Goal: Transaction & Acquisition: Purchase product/service

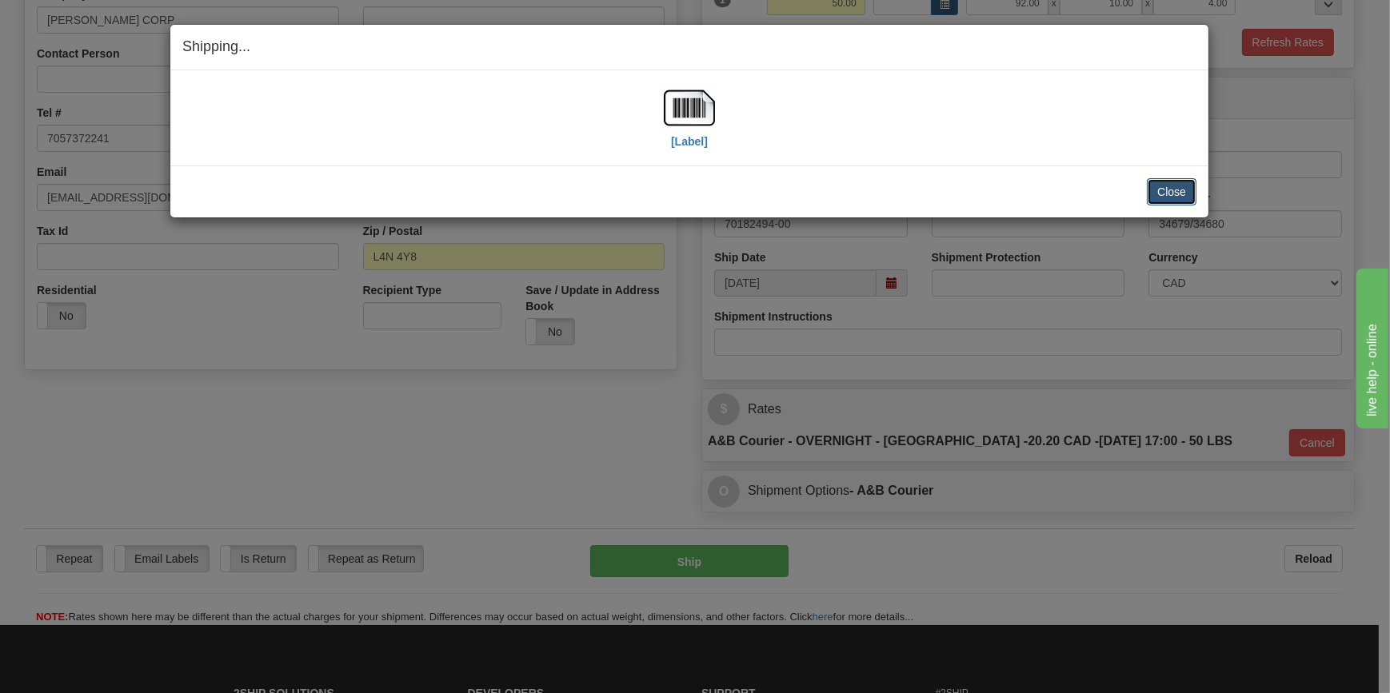
click at [1179, 191] on button "Close" at bounding box center [1172, 191] width 50 height 27
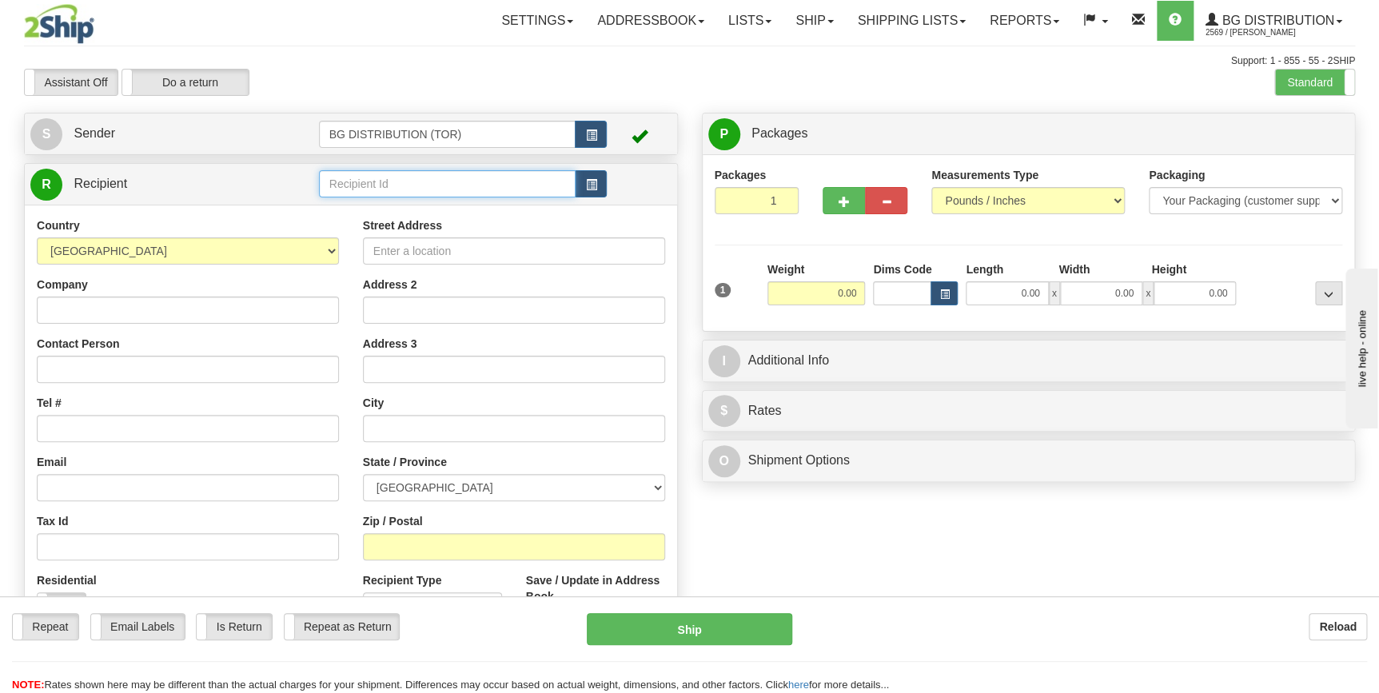
click at [437, 191] on input "text" at bounding box center [447, 183] width 257 height 27
type input "0"
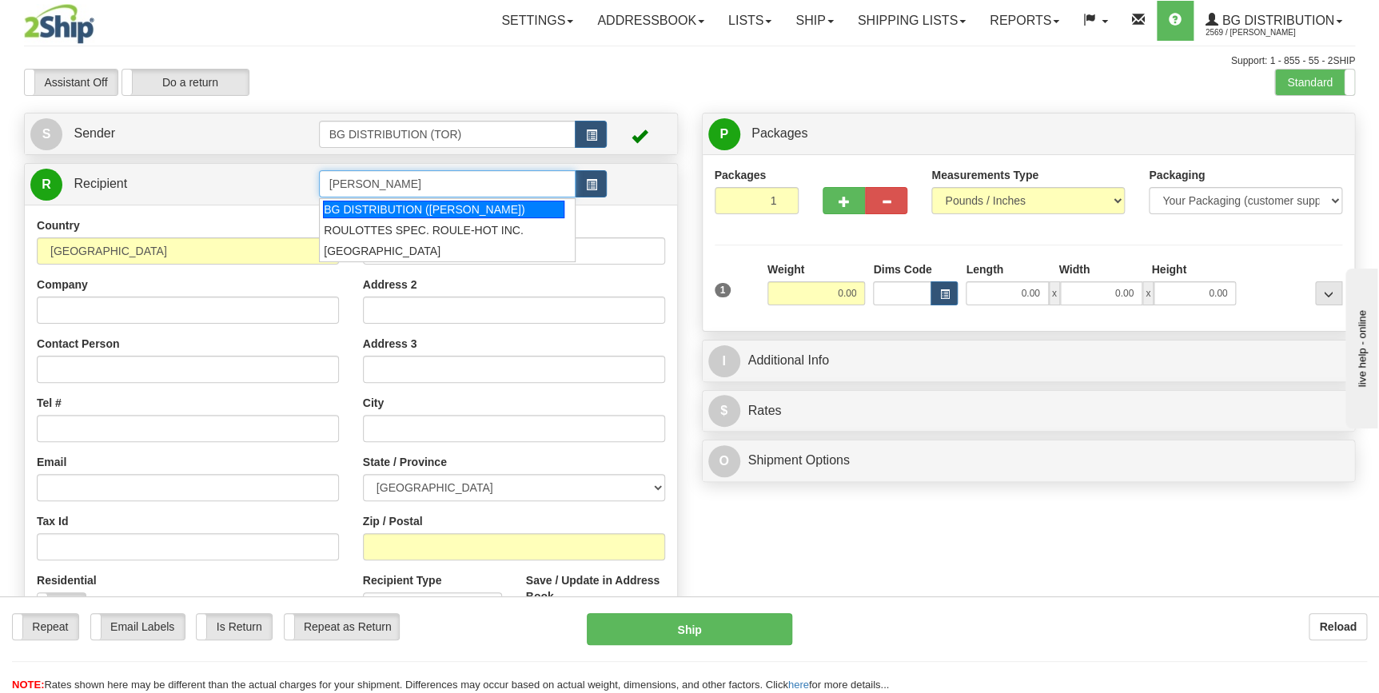
click at [430, 210] on div "BG DISTRIBUTION ([PERSON_NAME])" at bounding box center [443, 210] width 241 height 18
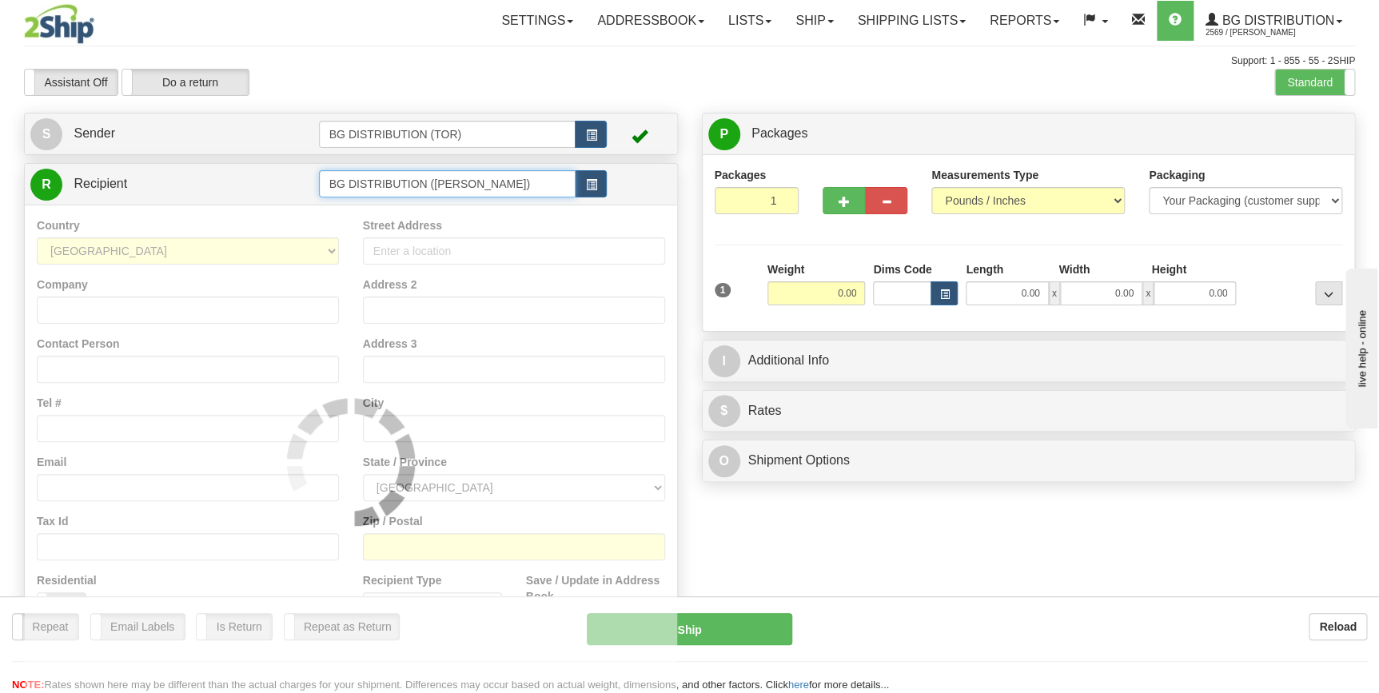
type input "BG DISTRIBUTION ([PERSON_NAME])"
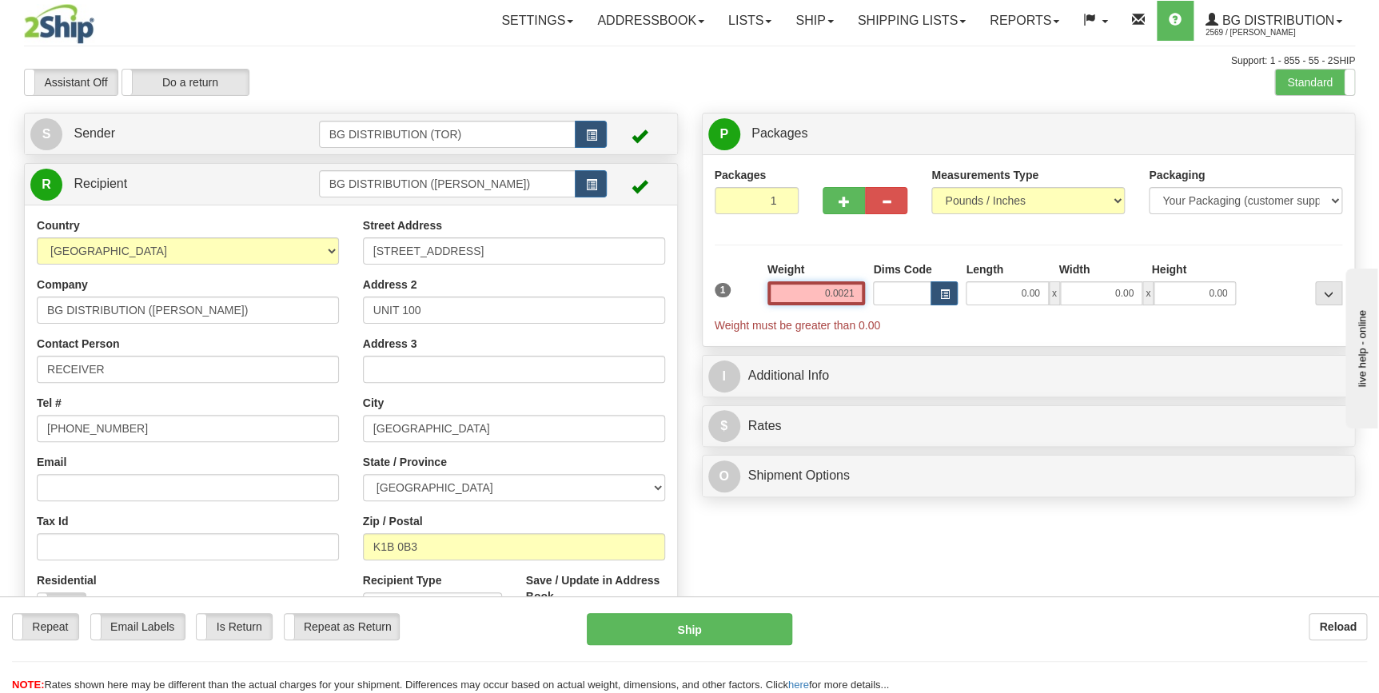
drag, startPoint x: 824, startPoint y: 286, endPoint x: 887, endPoint y: 302, distance: 65.9
click at [887, 302] on div "1 Weight 0.0021 Dims Code x" at bounding box center [1029, 297] width 636 height 72
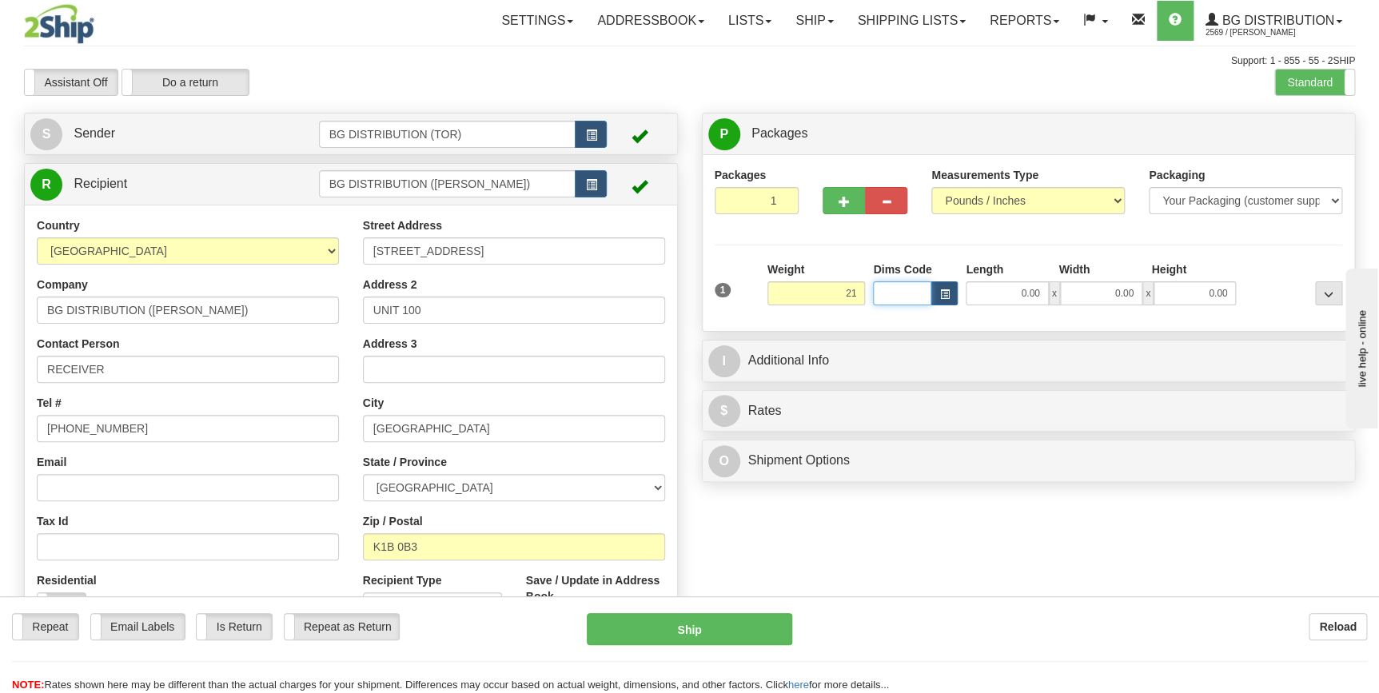
type input "21.00"
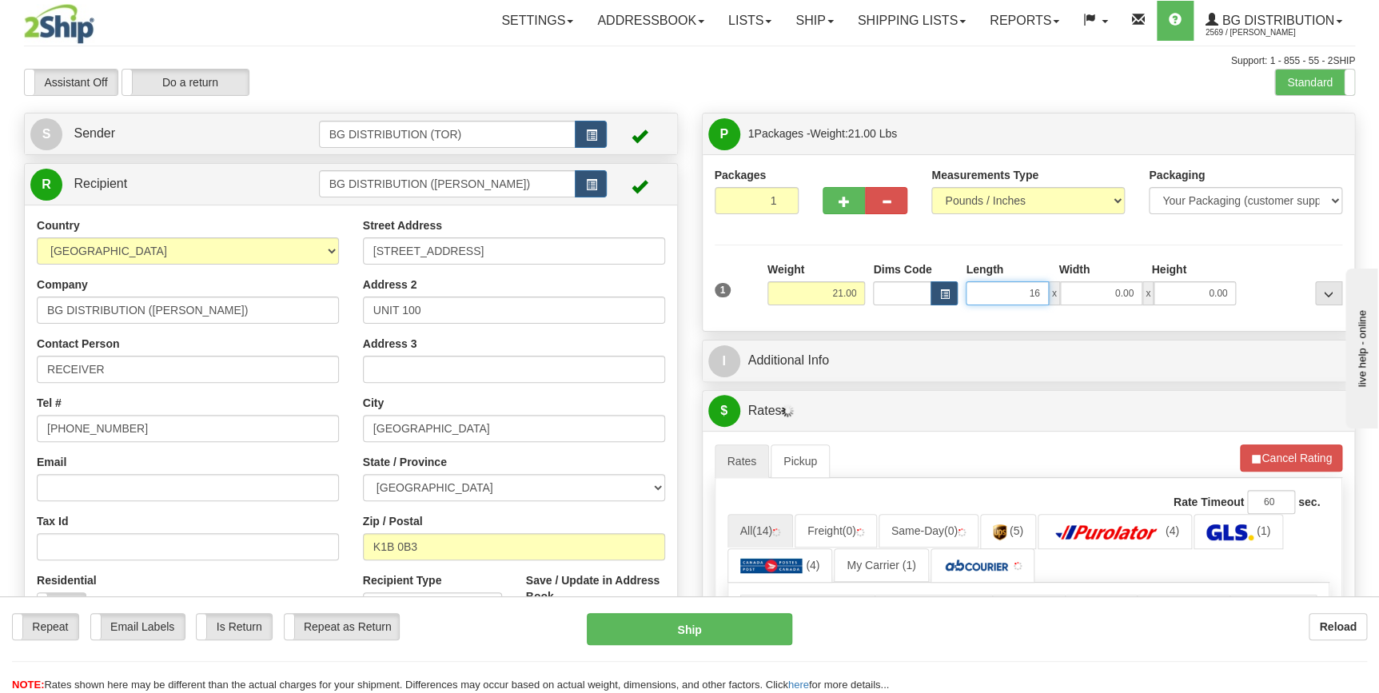
type input "16.00"
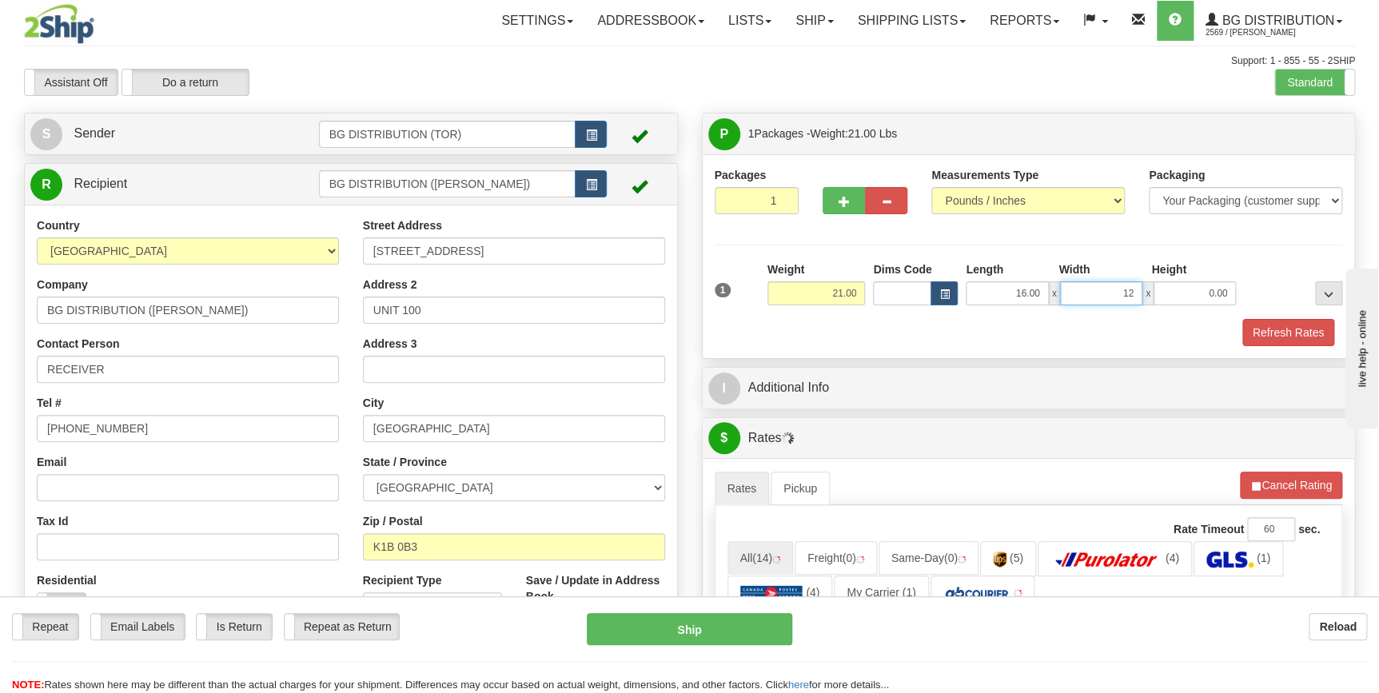
type input "12.00"
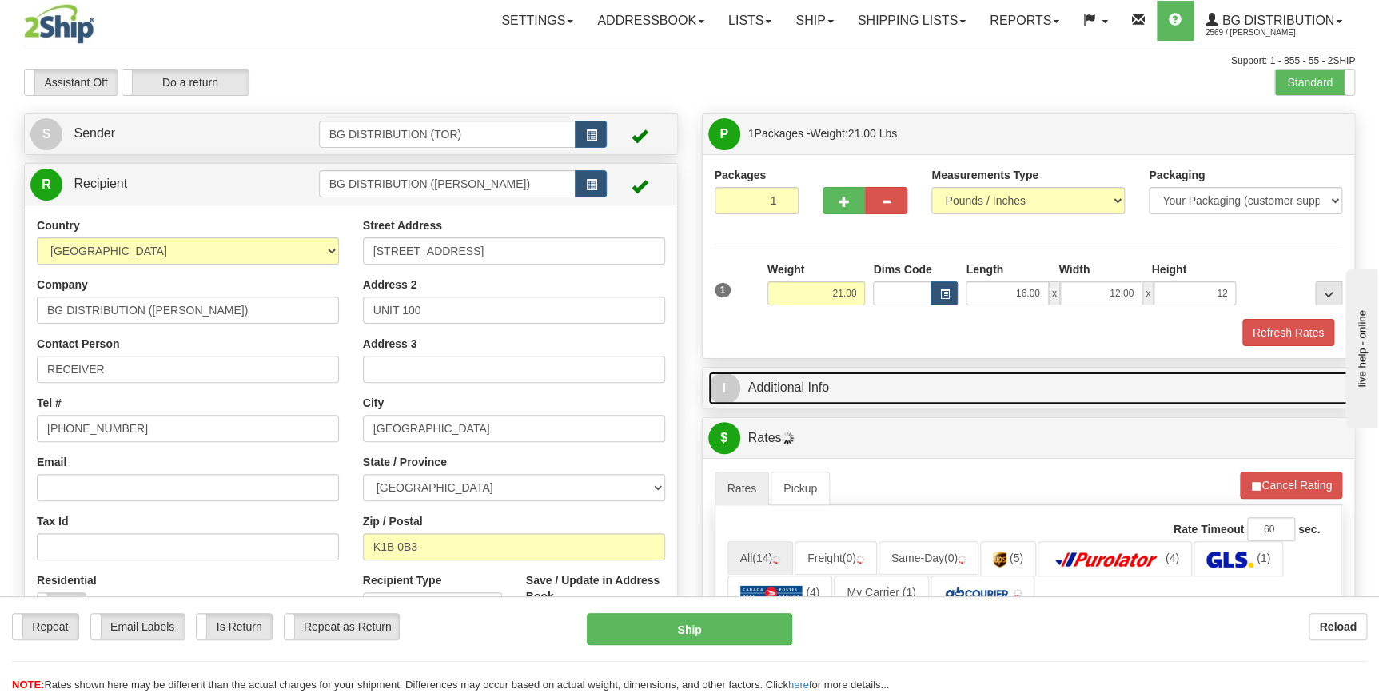
type input "12.00"
click at [908, 394] on link "I Additional Info" at bounding box center [1028, 388] width 641 height 33
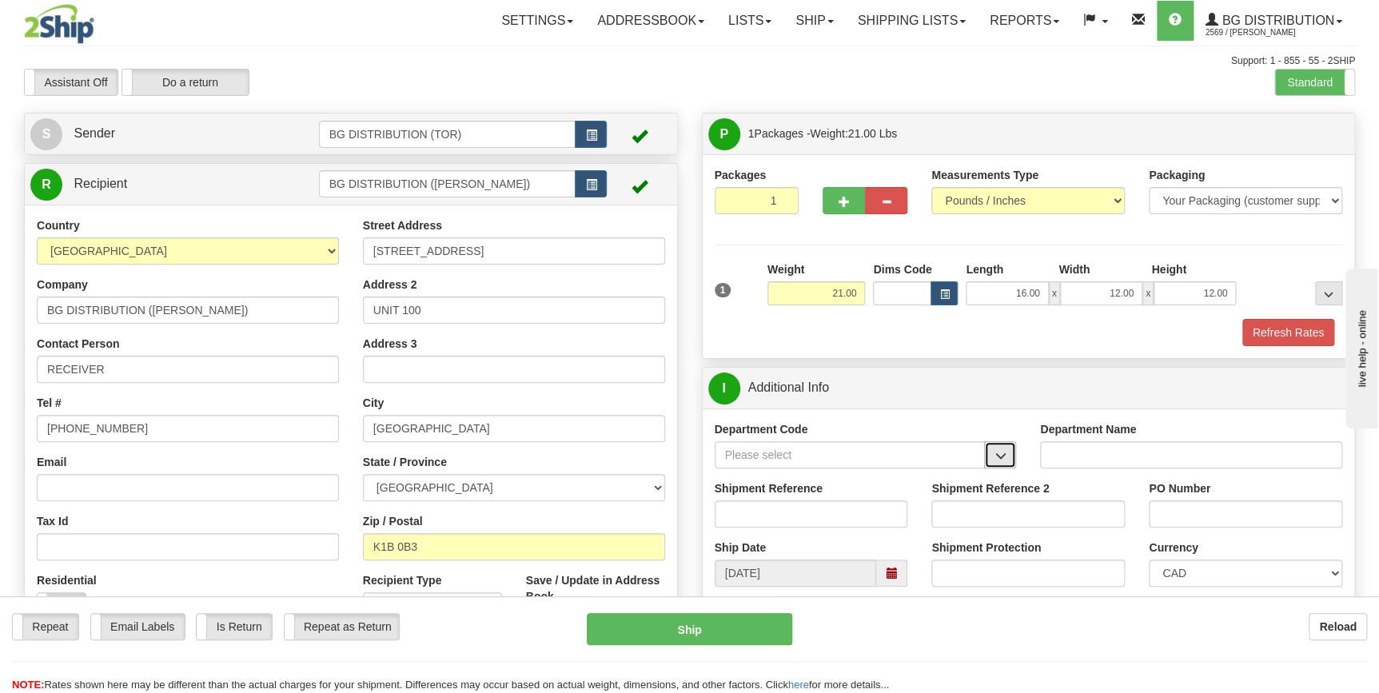
click at [1007, 451] on button "button" at bounding box center [1000, 454] width 32 height 27
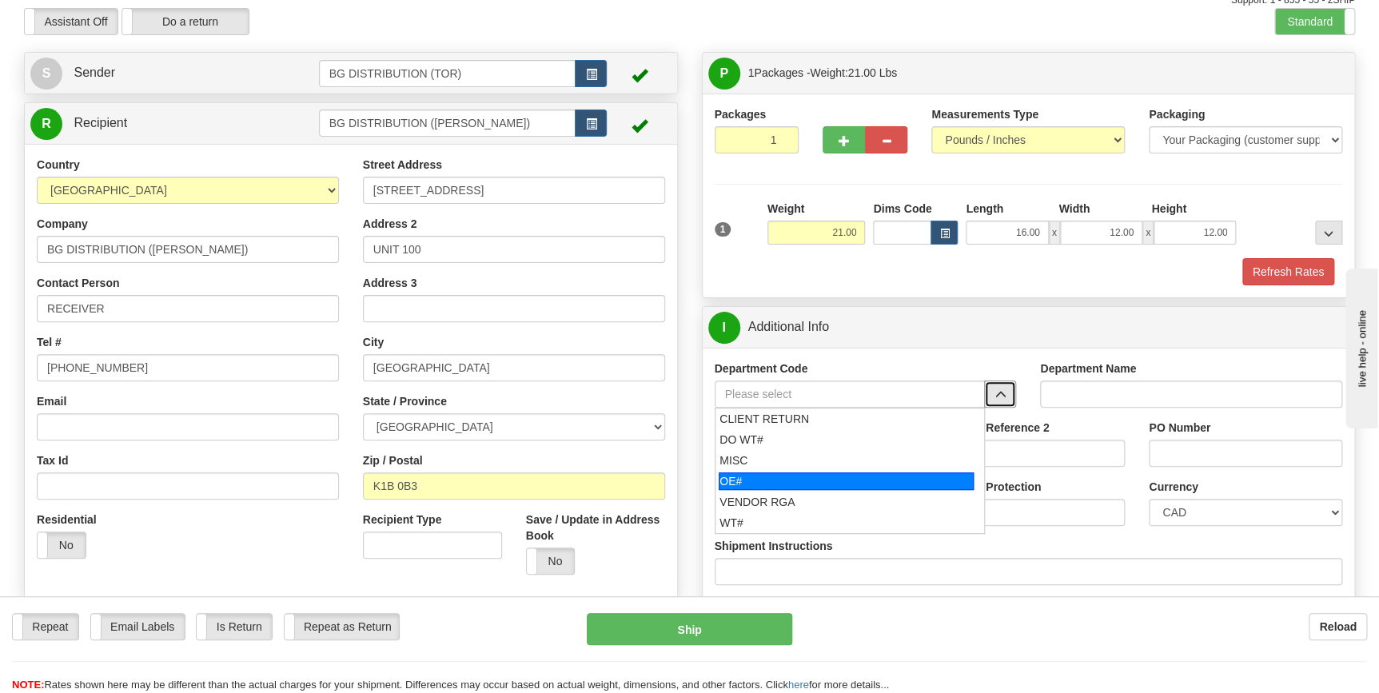
scroll to position [145, 0]
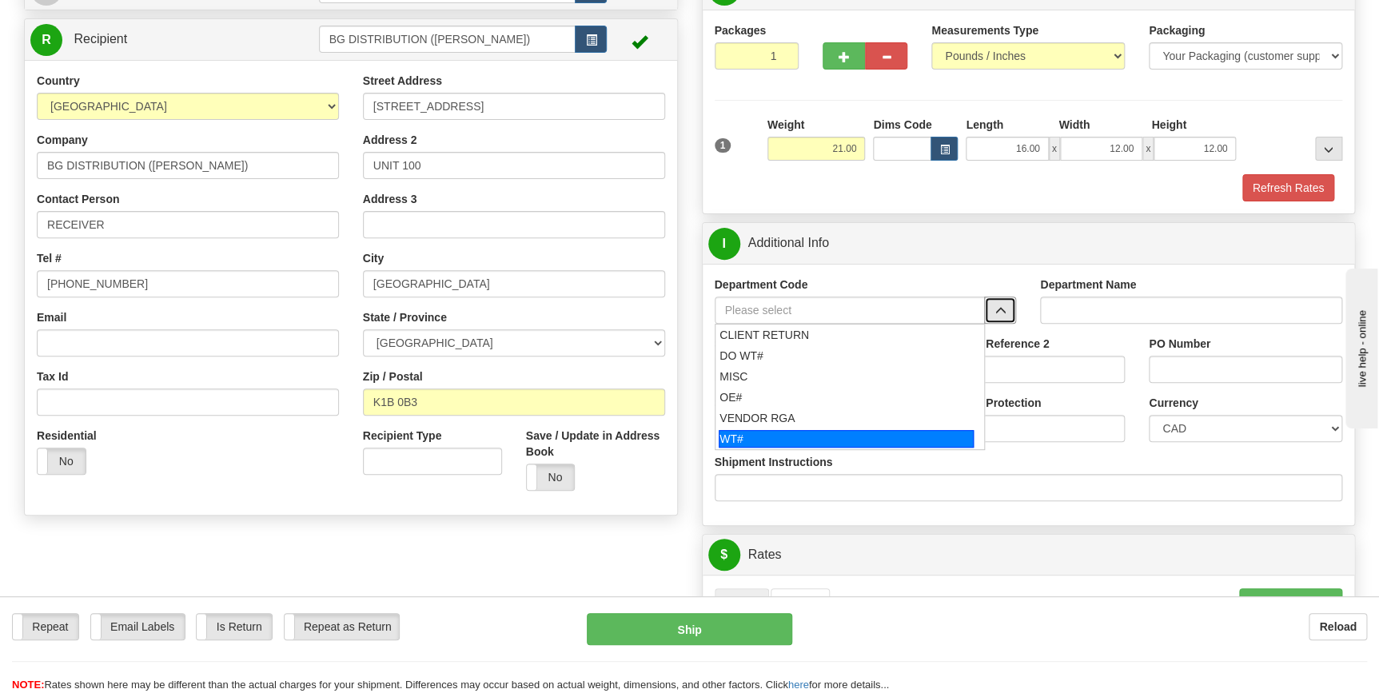
click at [808, 438] on div "WT#" at bounding box center [846, 439] width 255 height 18
type input "WT#"
type input "WAREHOUSE TRANSFERS"
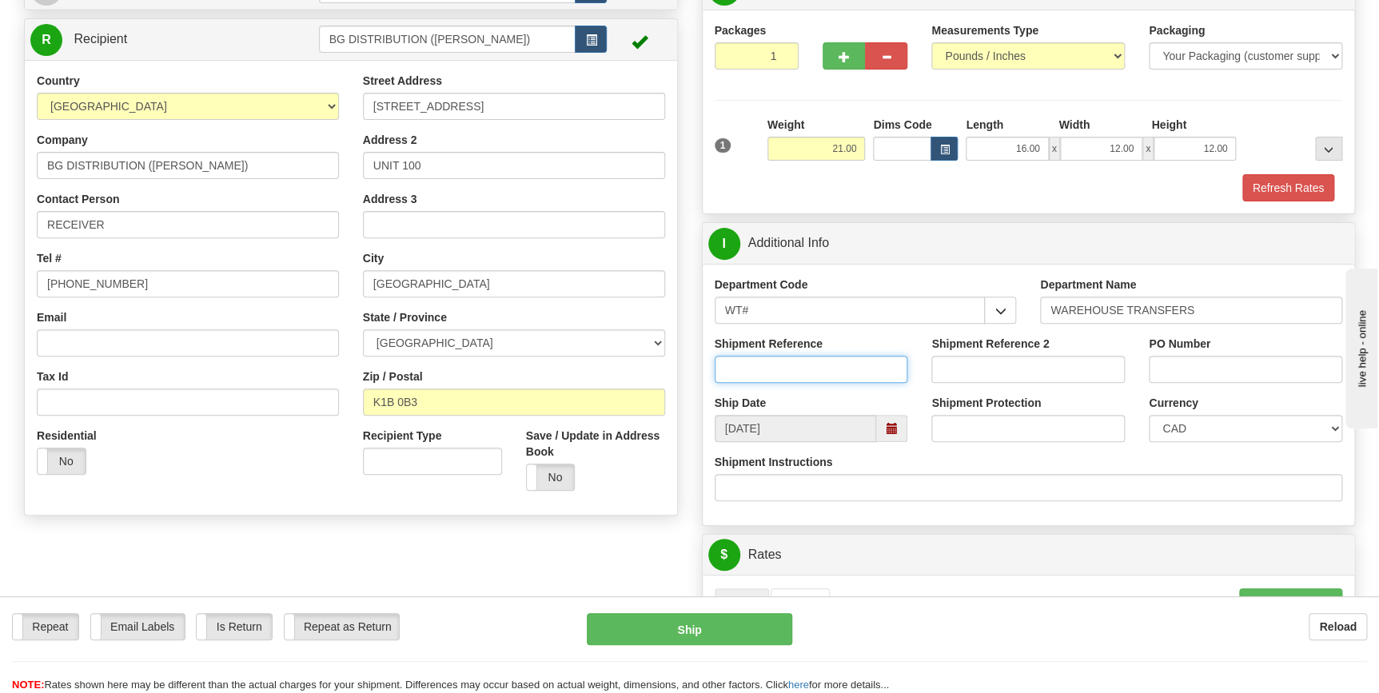
click at [825, 373] on input "Shipment Reference" at bounding box center [811, 369] width 193 height 27
type input "165177-00"
type input "P"
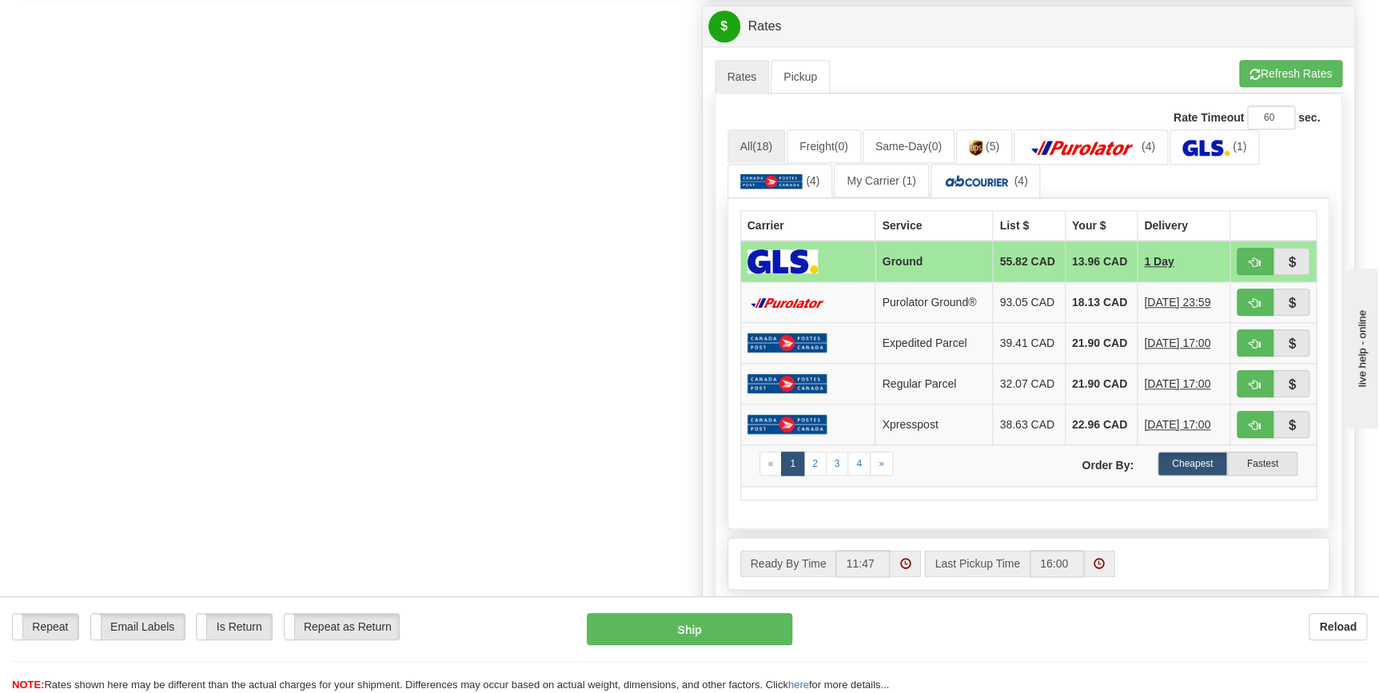
scroll to position [727, 0]
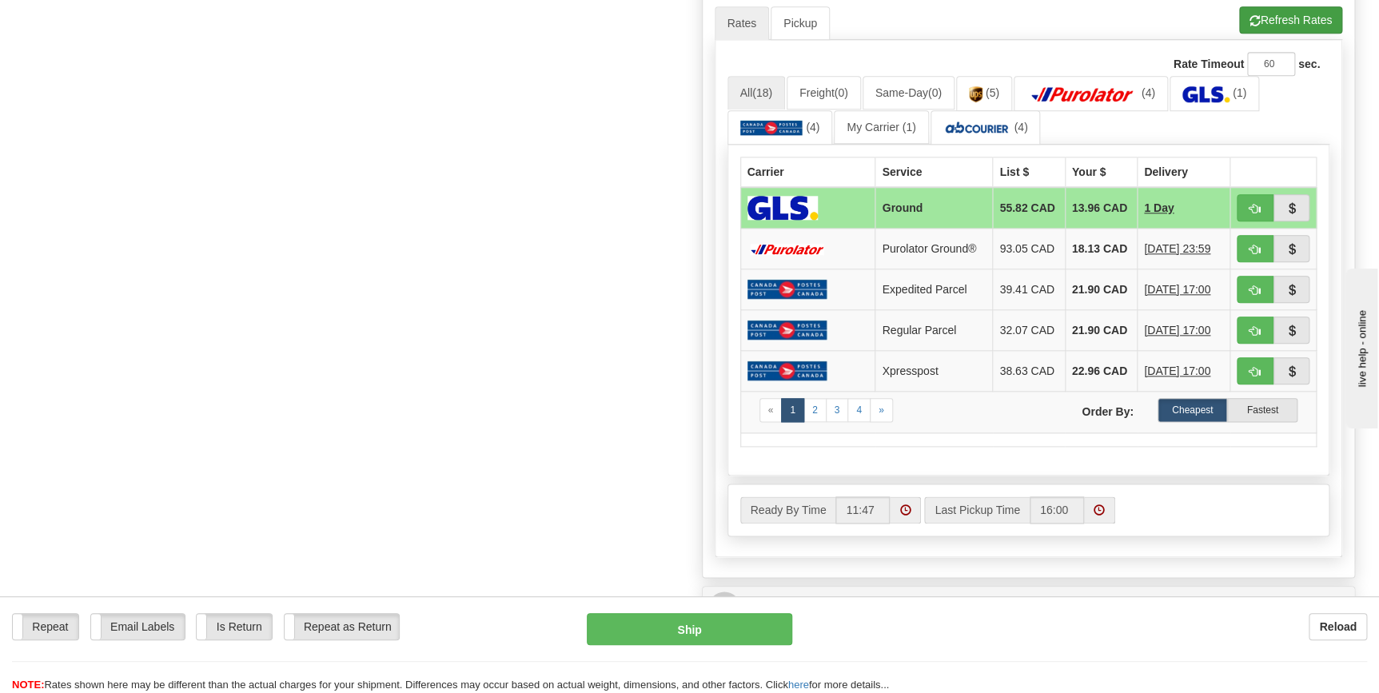
type input "OTT"
click at [1292, 14] on button "Refresh Rates" at bounding box center [1290, 19] width 103 height 27
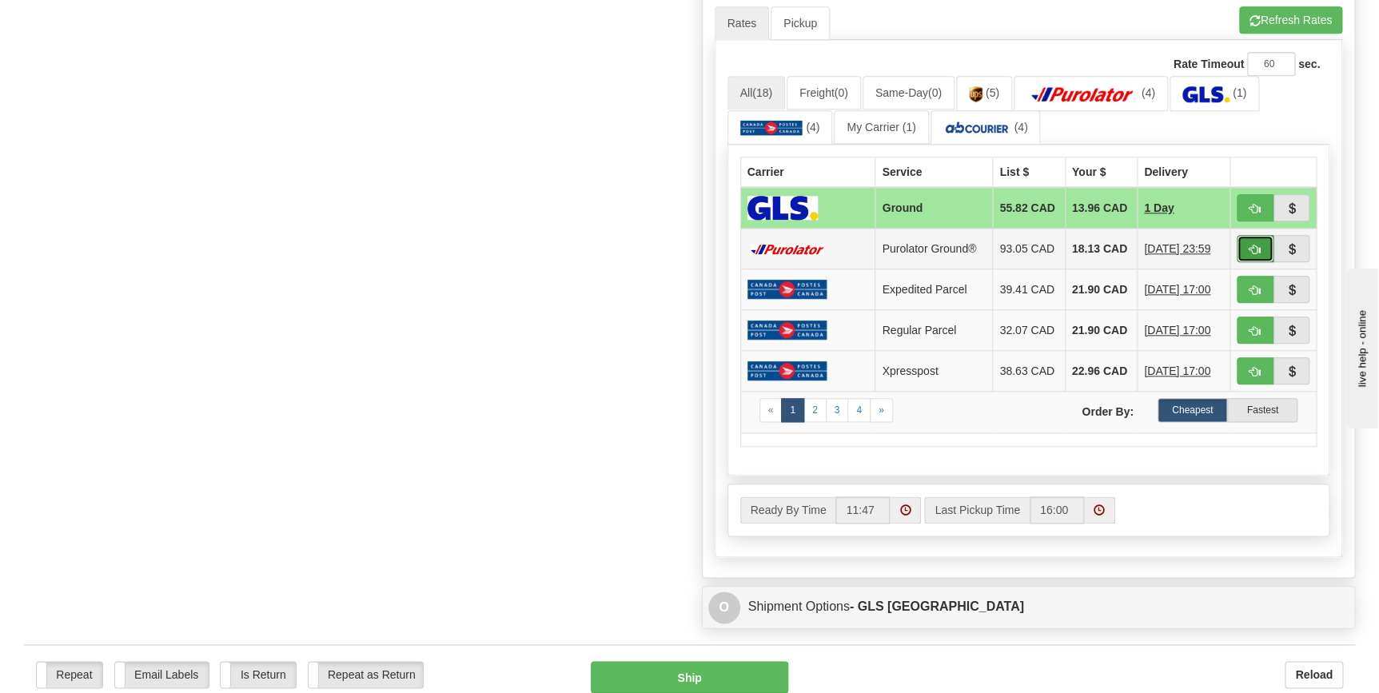
click at [1258, 252] on span "button" at bounding box center [1255, 250] width 11 height 10
type input "260"
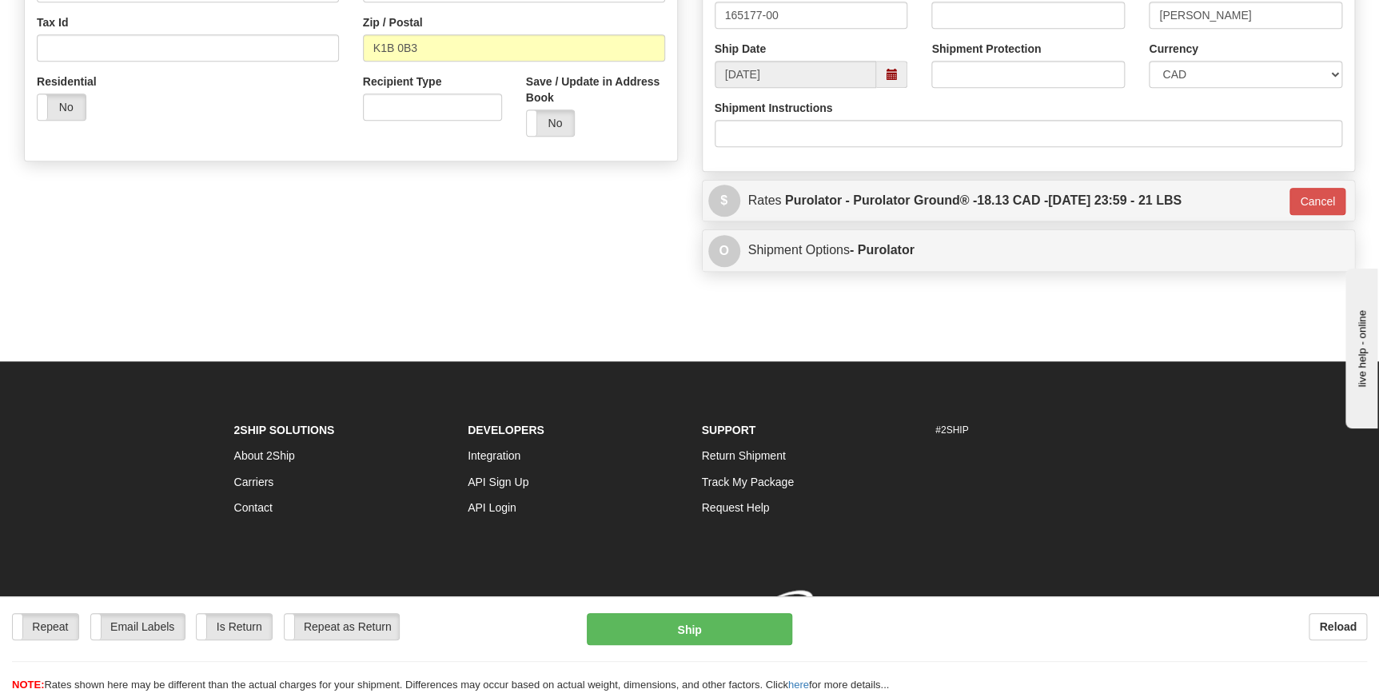
scroll to position [520, 0]
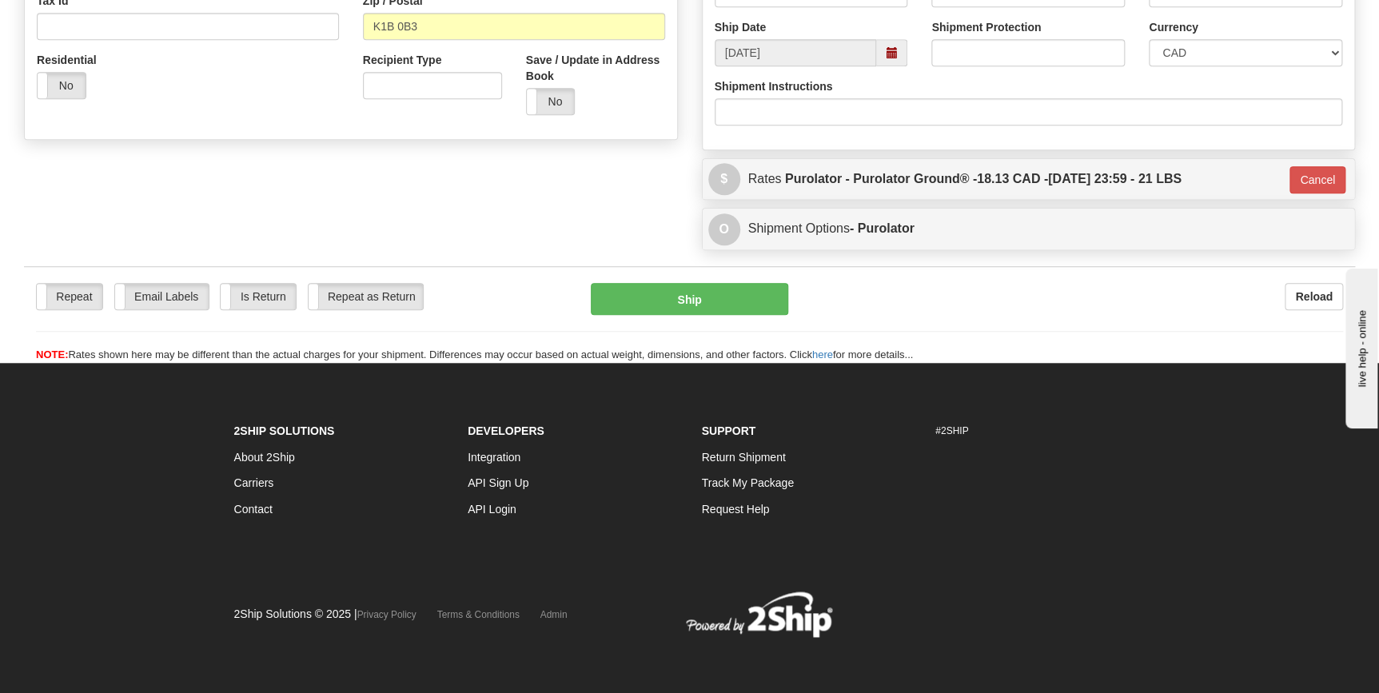
click at [1040, 313] on div "Repeat Repeat Email Labels Email Labels Edit Is Return Is Return Repeat as Retu…" at bounding box center [689, 299] width 1331 height 32
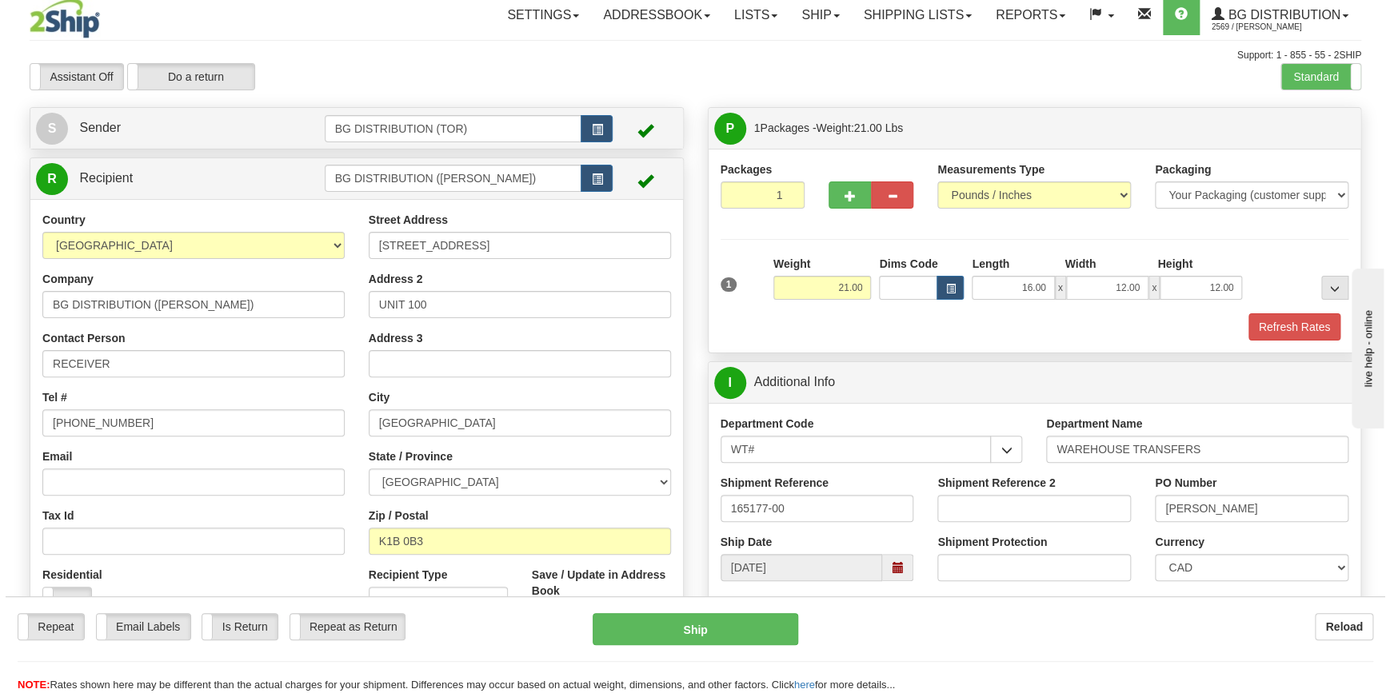
scroll to position [0, 0]
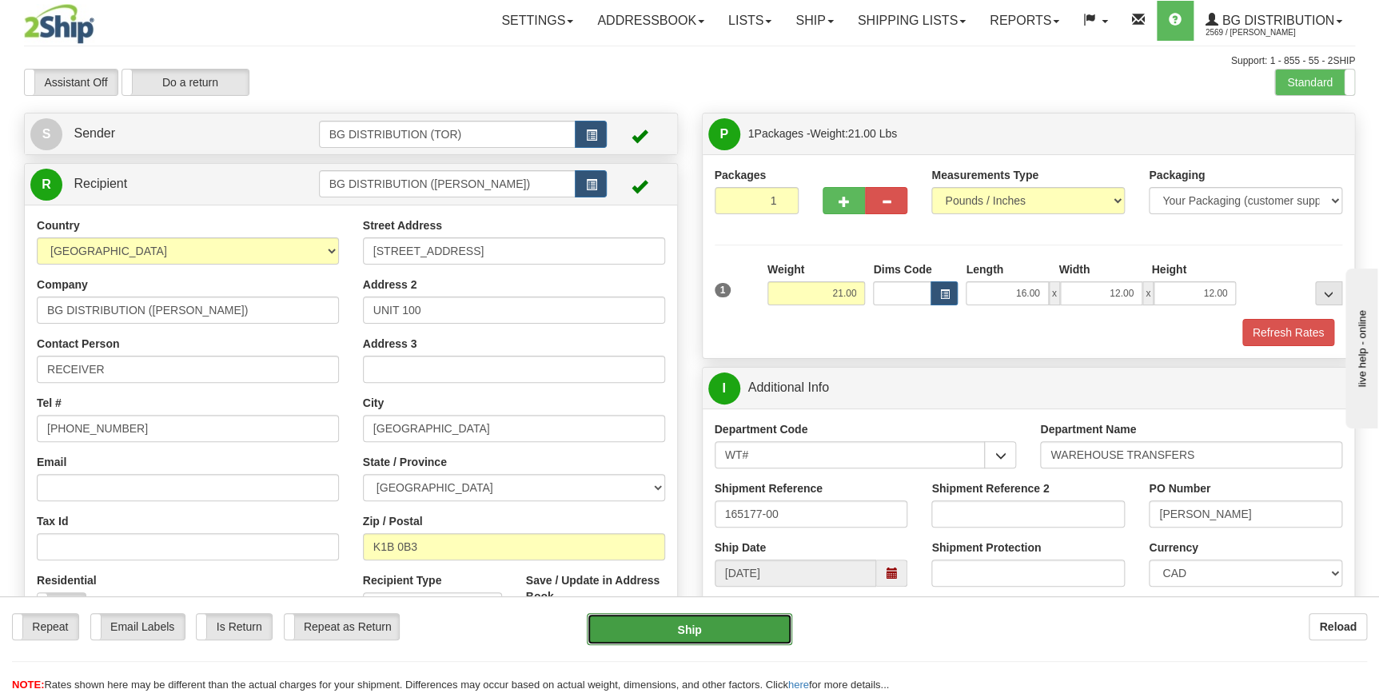
click at [651, 628] on button "Ship" at bounding box center [689, 629] width 205 height 32
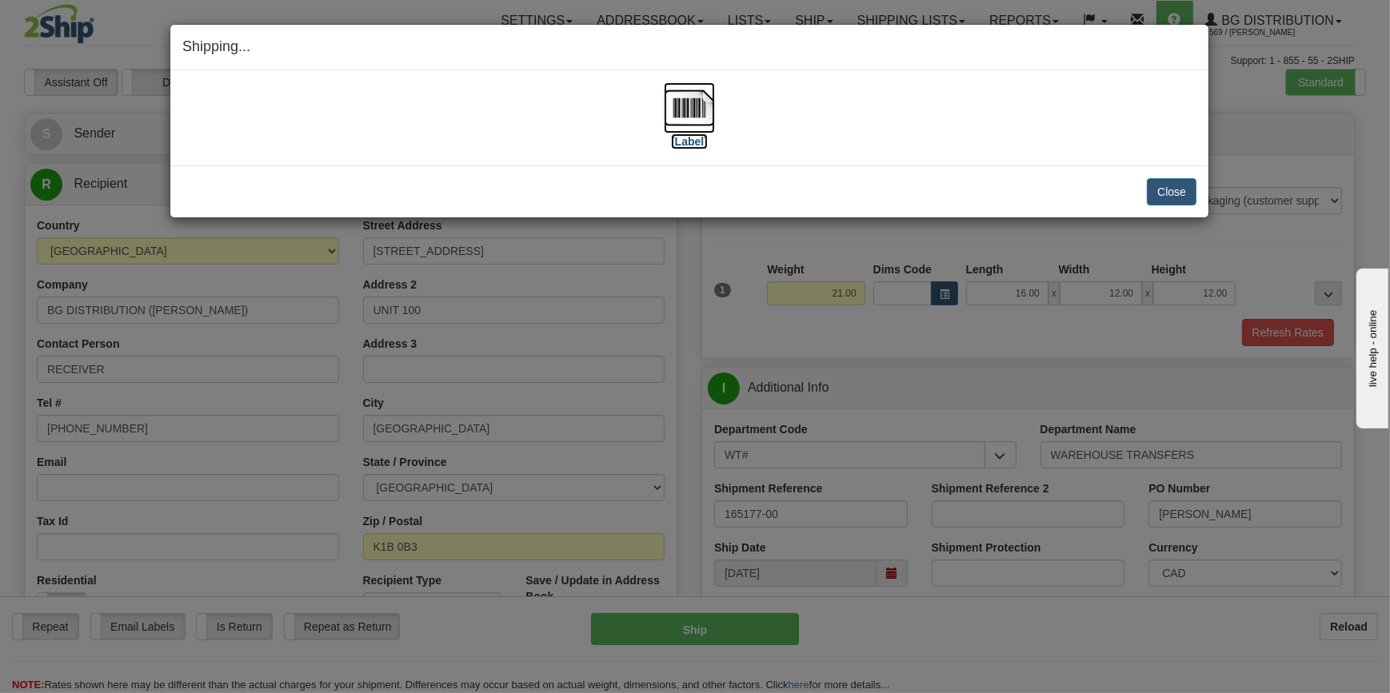
click at [695, 144] on label "[Label]" at bounding box center [689, 142] width 37 height 16
